Goal: Find specific page/section: Find specific page/section

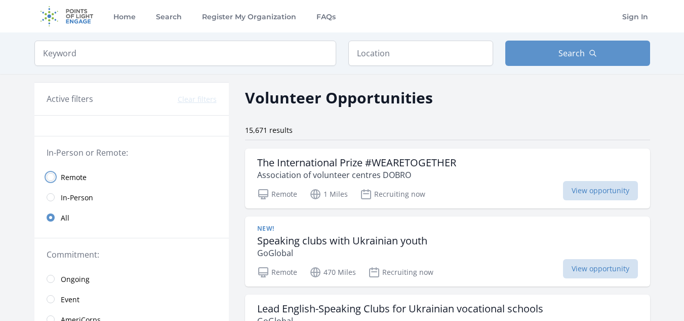
click at [49, 176] on input "radio" at bounding box center [51, 177] width 8 height 8
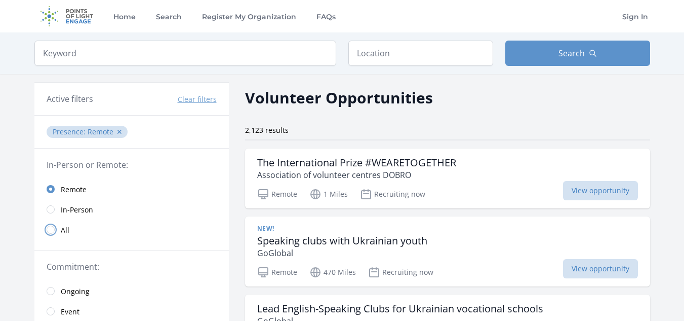
click at [53, 227] on input "radio" at bounding box center [51, 229] width 8 height 8
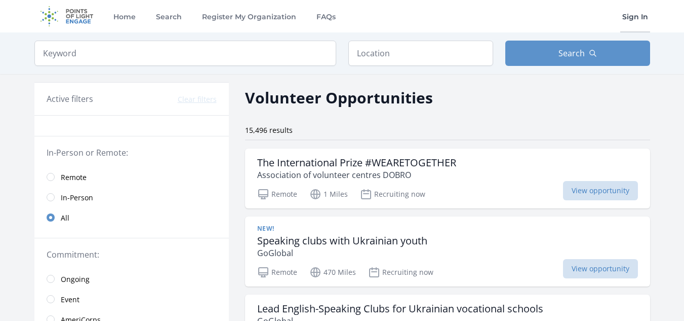
click at [641, 20] on link "Sign In" at bounding box center [635, 16] width 30 height 32
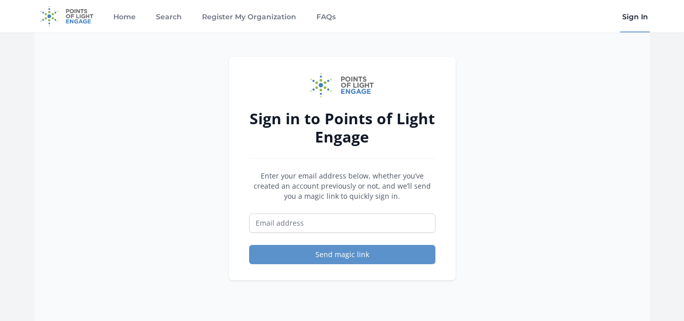
click at [580, 81] on div "Sign in to Points of Light Engage Enter your email address below, whether you’v…" at bounding box center [342, 192] width 616 height 321
